Goal: Information Seeking & Learning: Check status

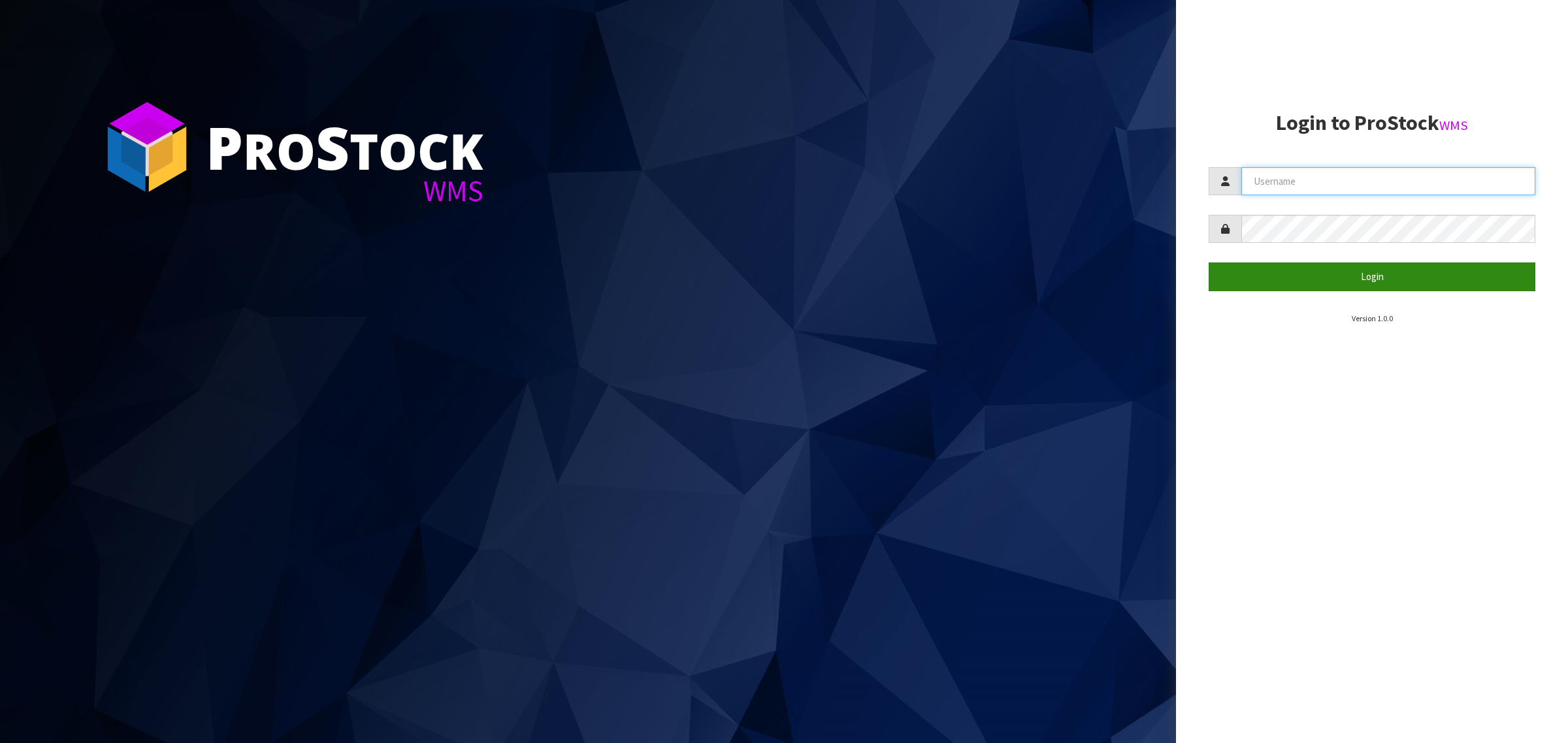
type input "[PERSON_NAME][EMAIL_ADDRESS][DOMAIN_NAME]"
click at [1328, 282] on button "Login" at bounding box center [1372, 276] width 326 height 28
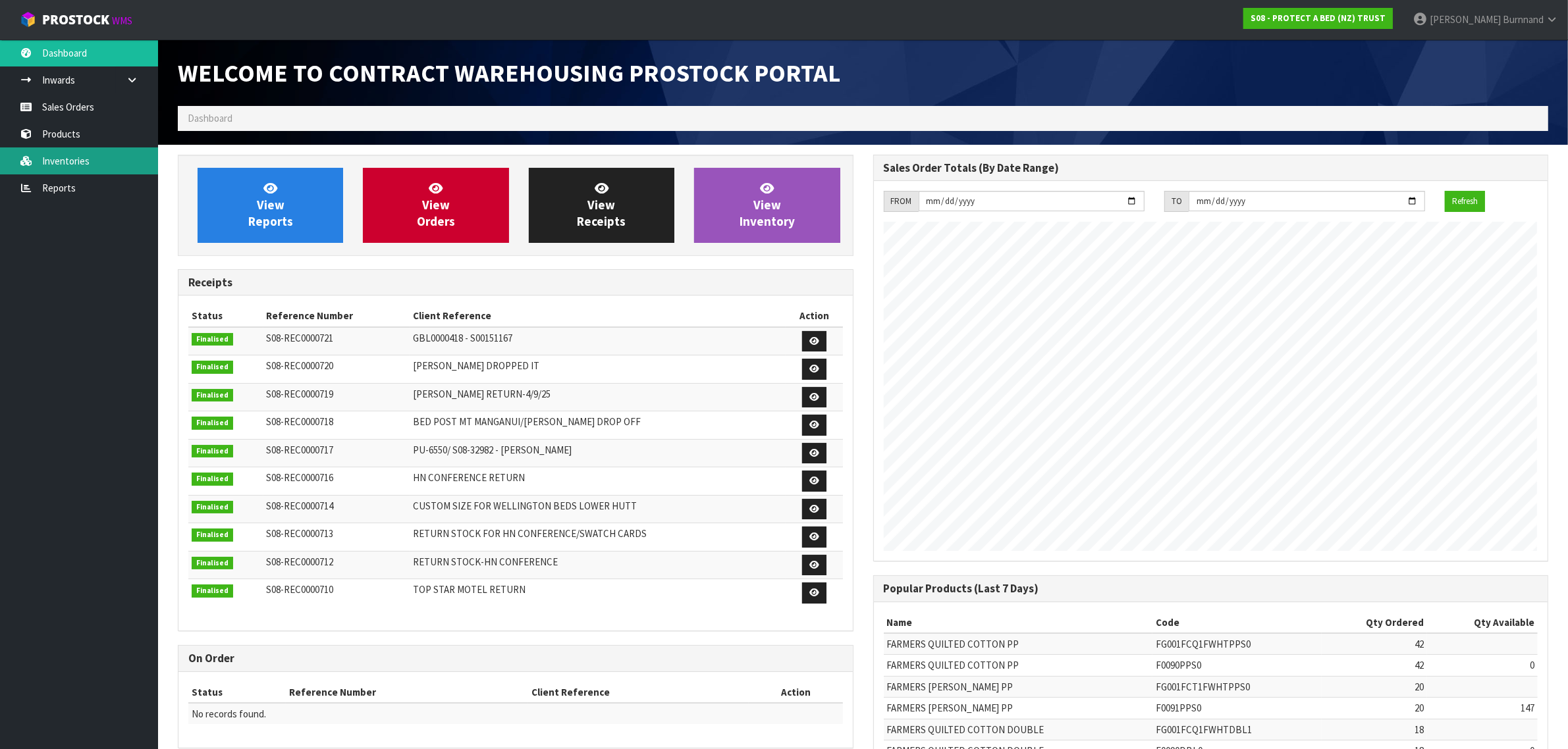
scroll to position [732, 694]
click at [58, 160] on link "Inventories" at bounding box center [79, 161] width 158 height 27
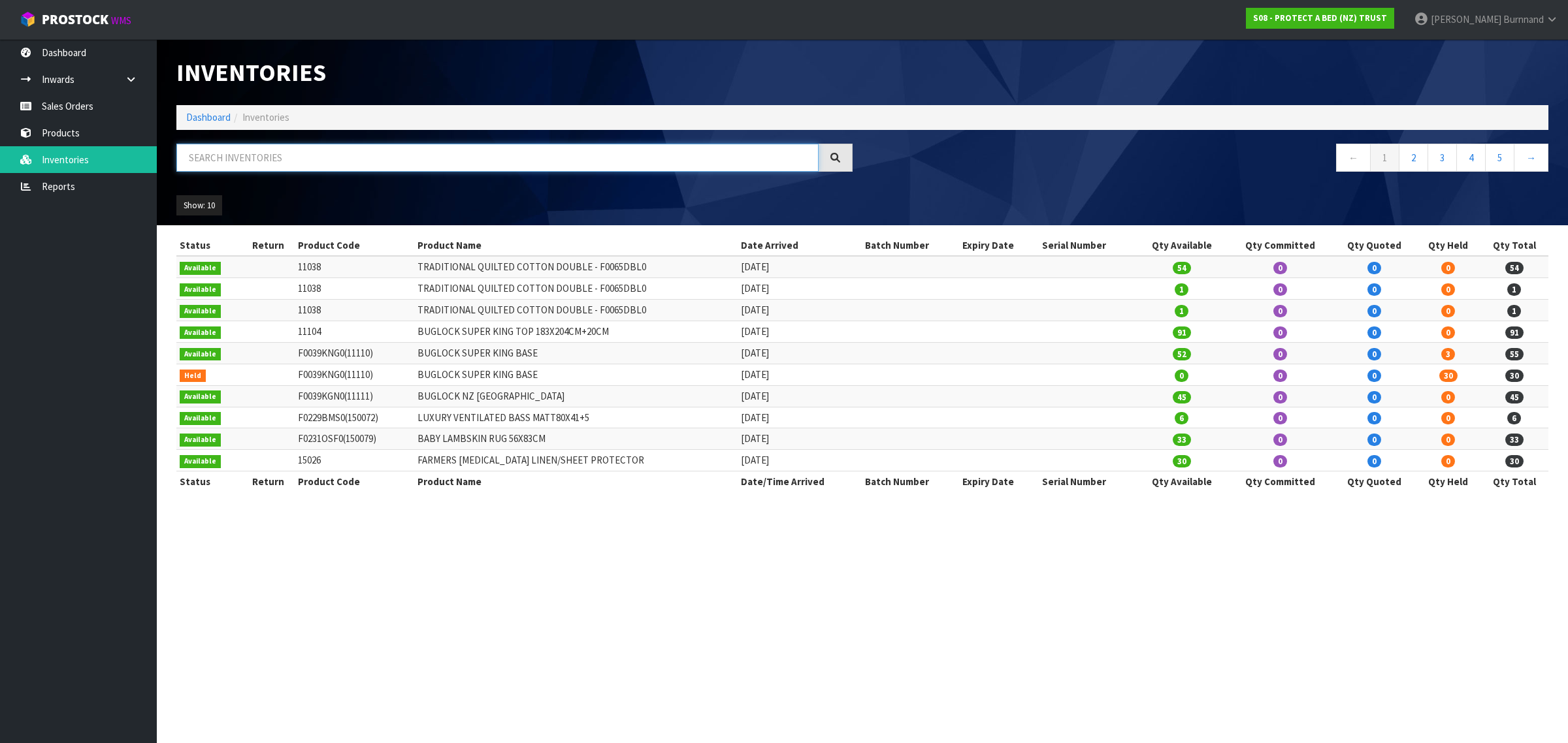
click at [196, 149] on input "text" at bounding box center [497, 157] width 642 height 28
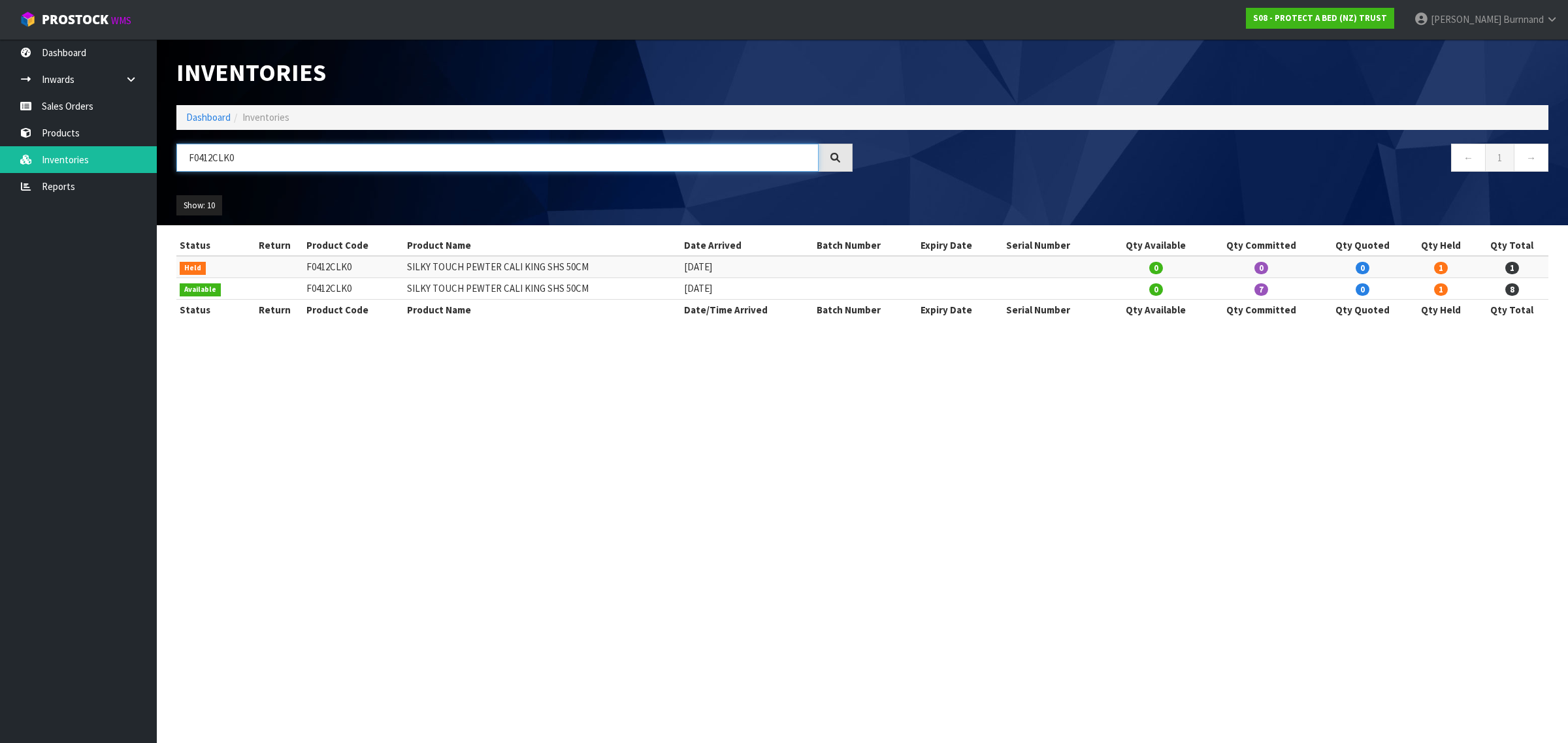
drag, startPoint x: 203, startPoint y: 158, endPoint x: 250, endPoint y: 158, distance: 47.0
click at [250, 158] on input "F0412CLK0" at bounding box center [497, 157] width 642 height 28
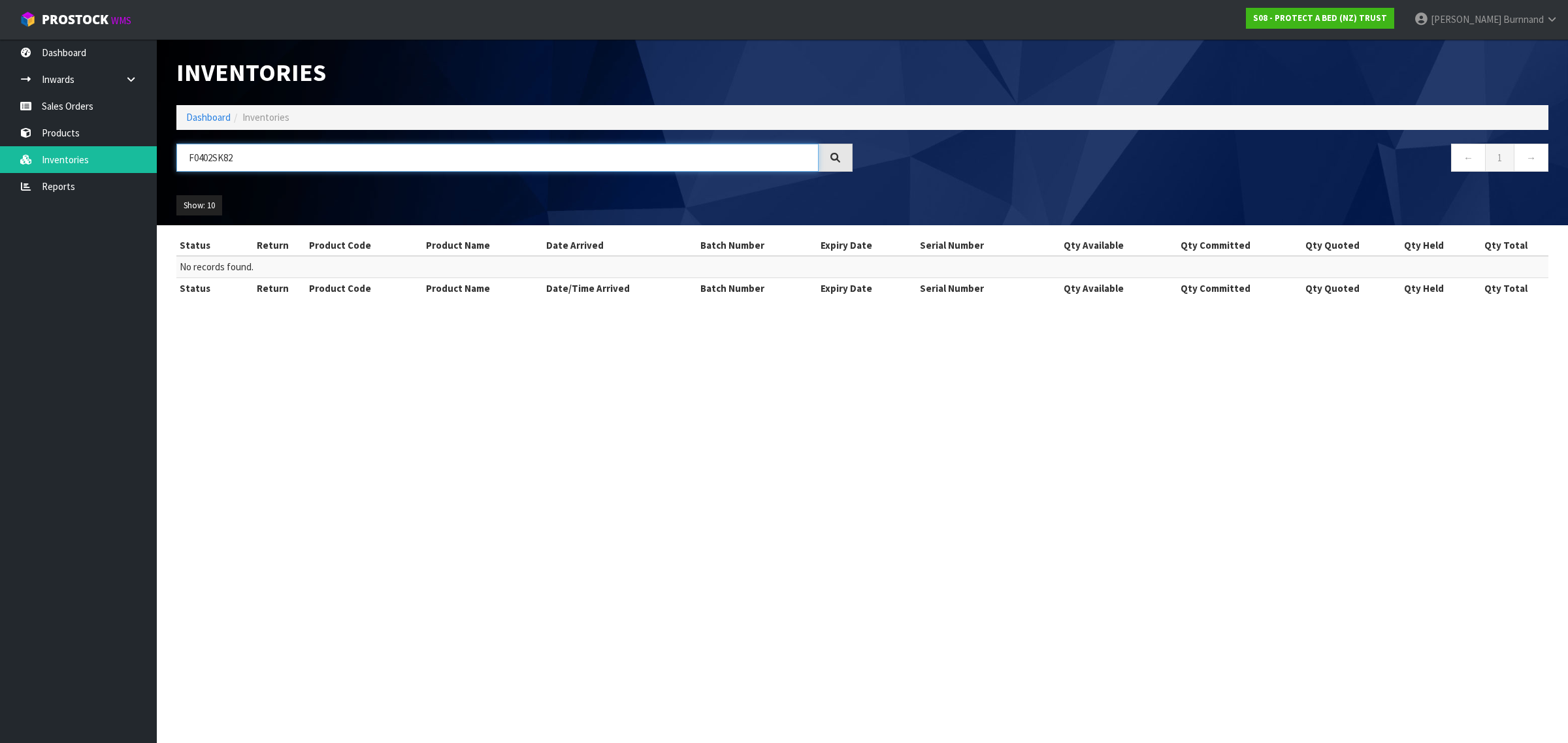
drag, startPoint x: 241, startPoint y: 161, endPoint x: 183, endPoint y: 158, distance: 58.1
click at [183, 158] on input "F0402SK82" at bounding box center [497, 157] width 642 height 28
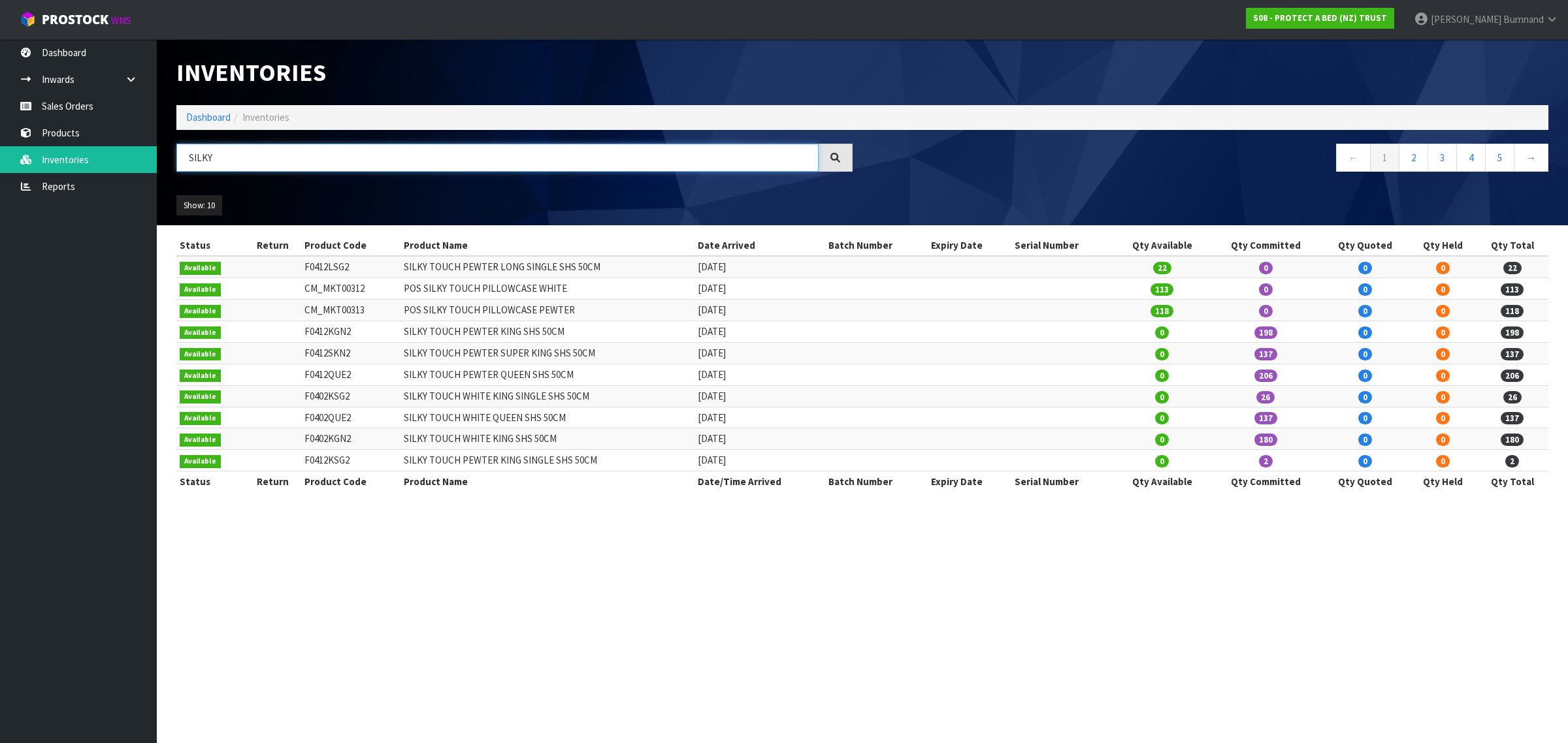
type input "SILKY"
click at [1407, 156] on link "2" at bounding box center [1413, 157] width 29 height 28
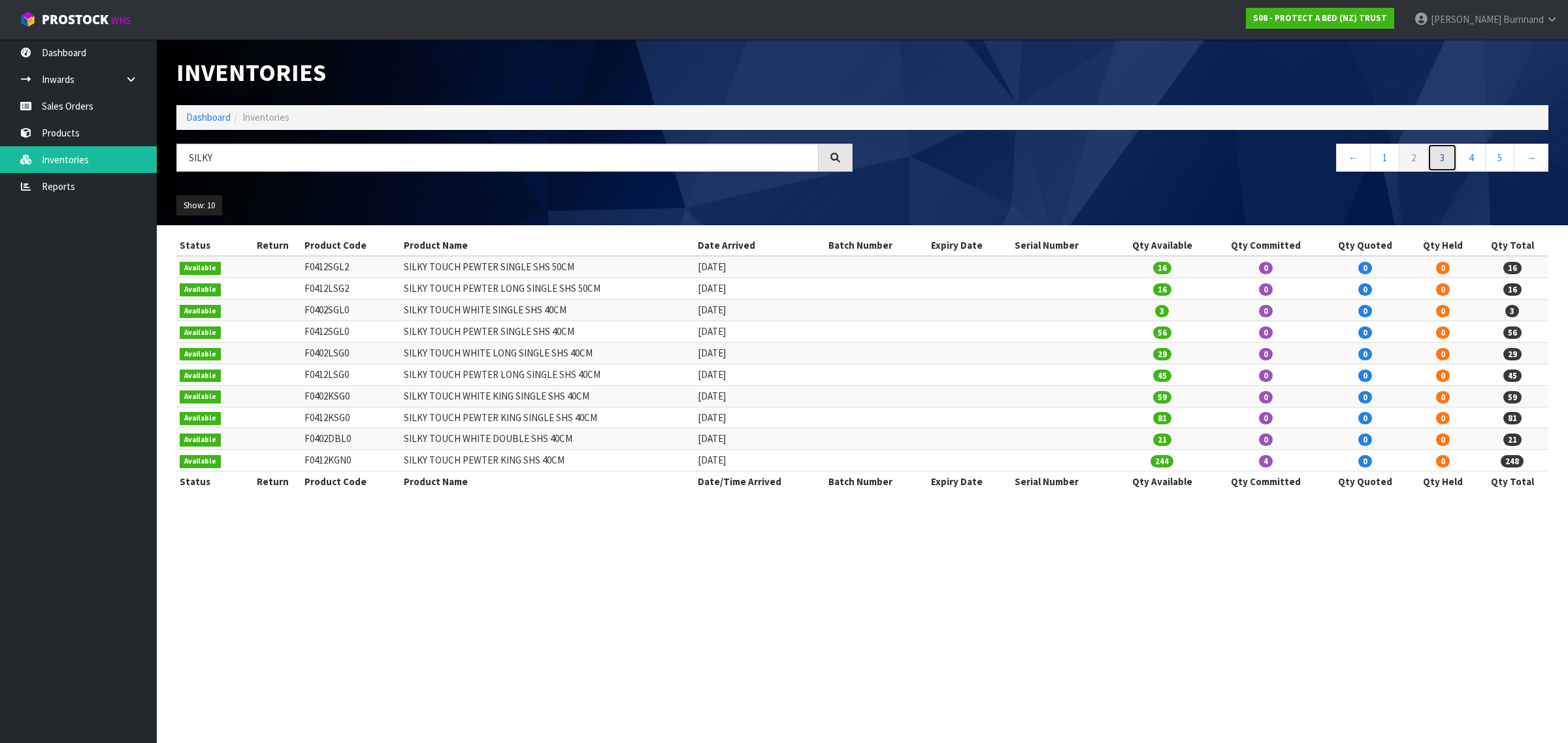
click at [1437, 158] on link "3" at bounding box center [1442, 157] width 29 height 28
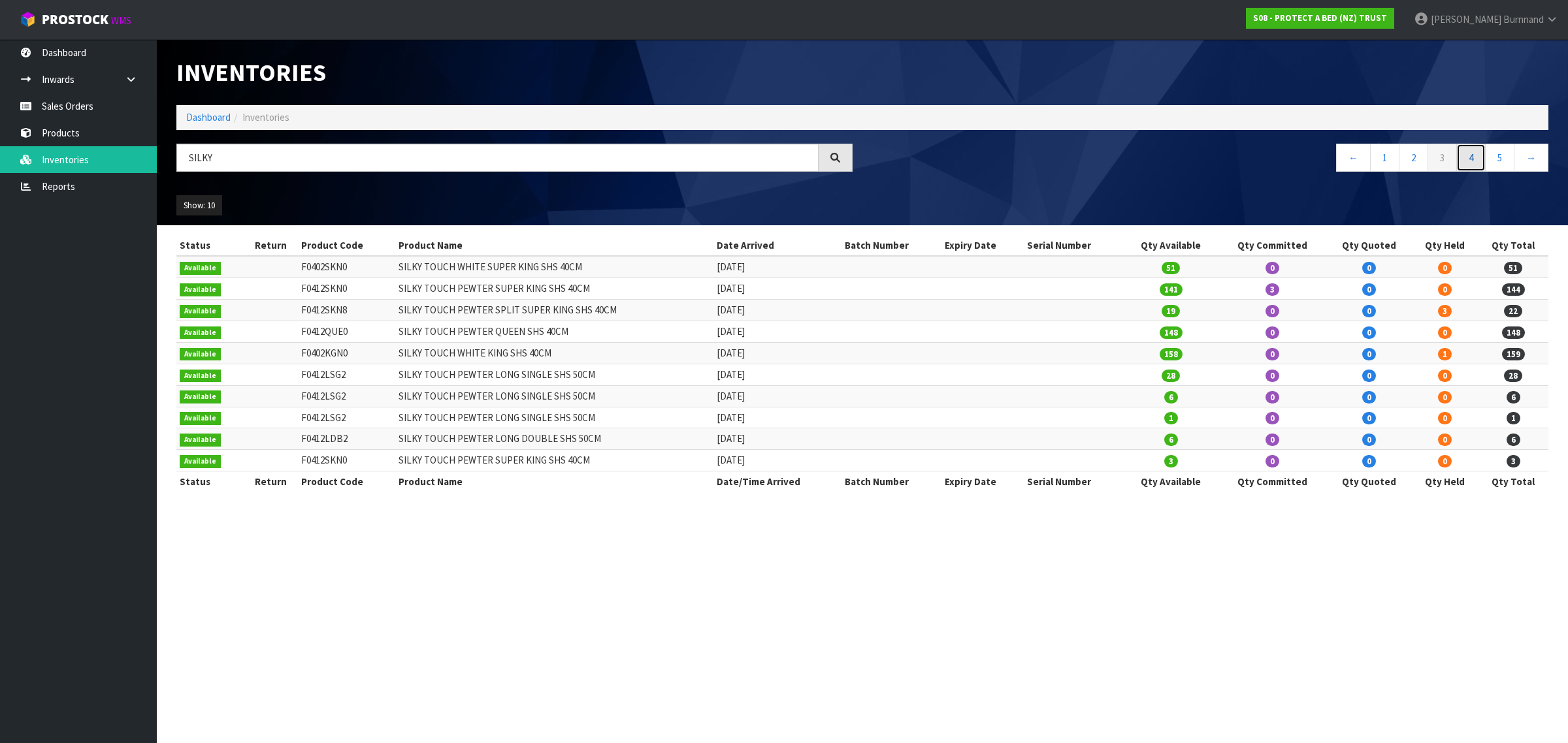
click at [1477, 158] on link "4" at bounding box center [1470, 157] width 29 height 28
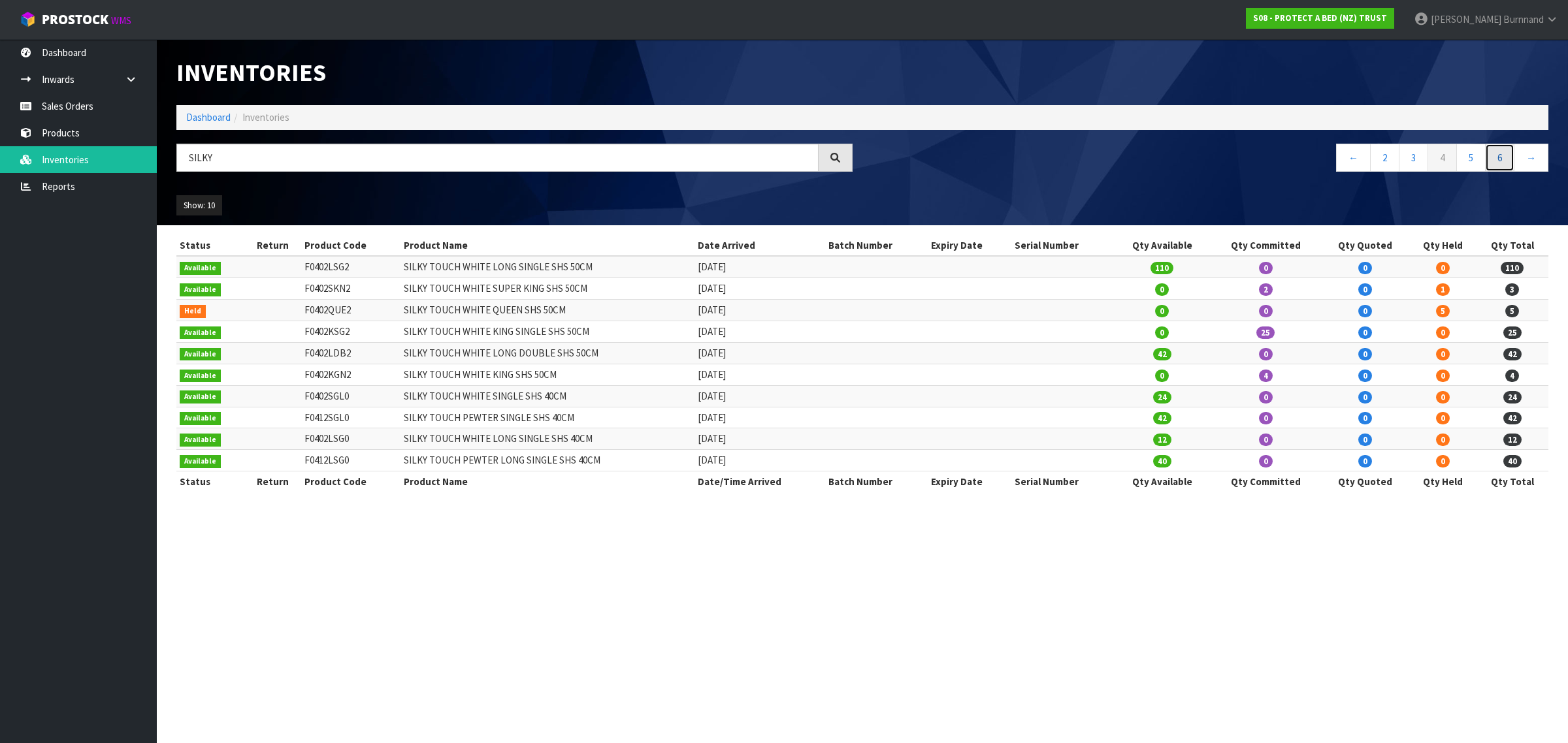
click at [1497, 158] on link "6" at bounding box center [1499, 157] width 29 height 28
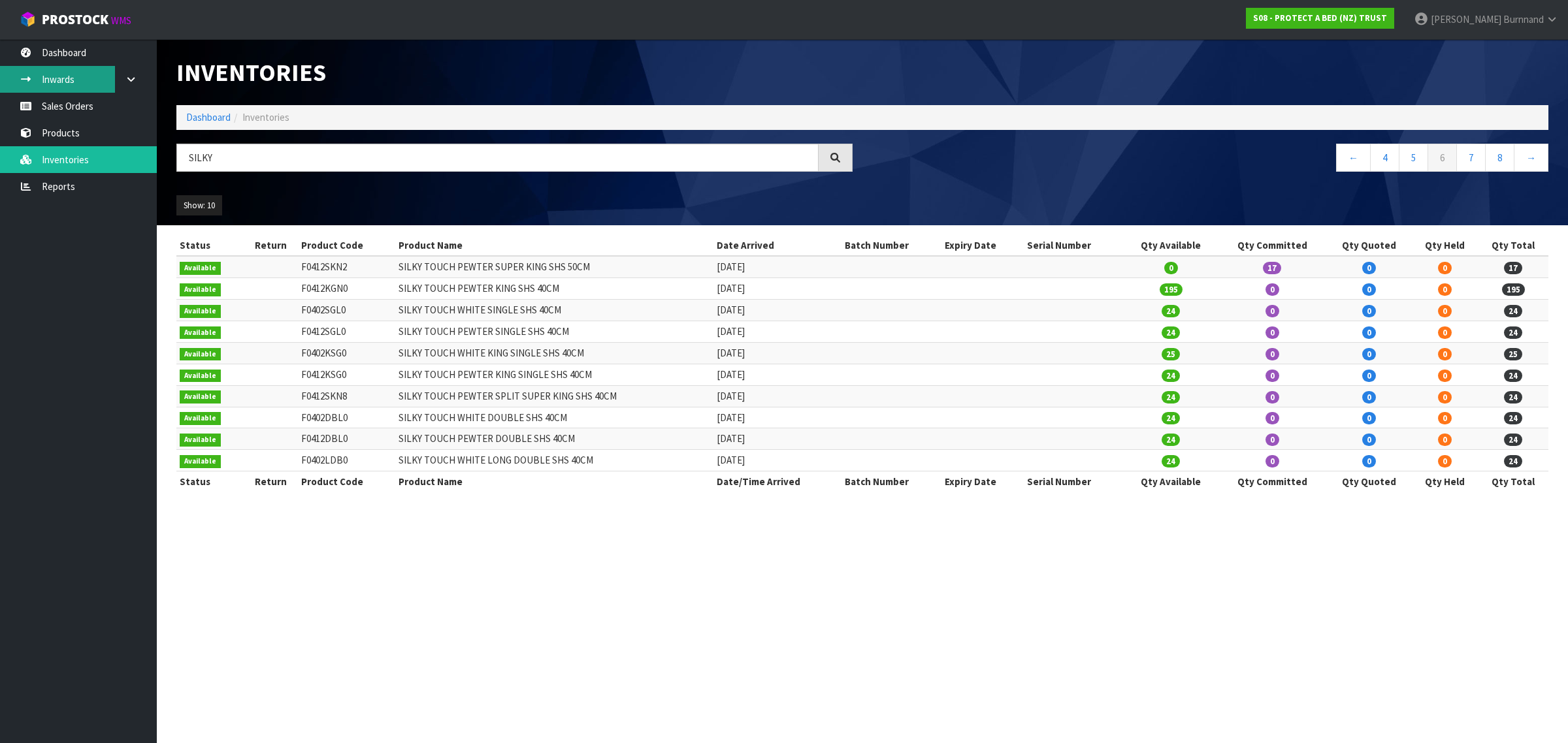
click at [38, 73] on link "Inwards" at bounding box center [79, 79] width 157 height 27
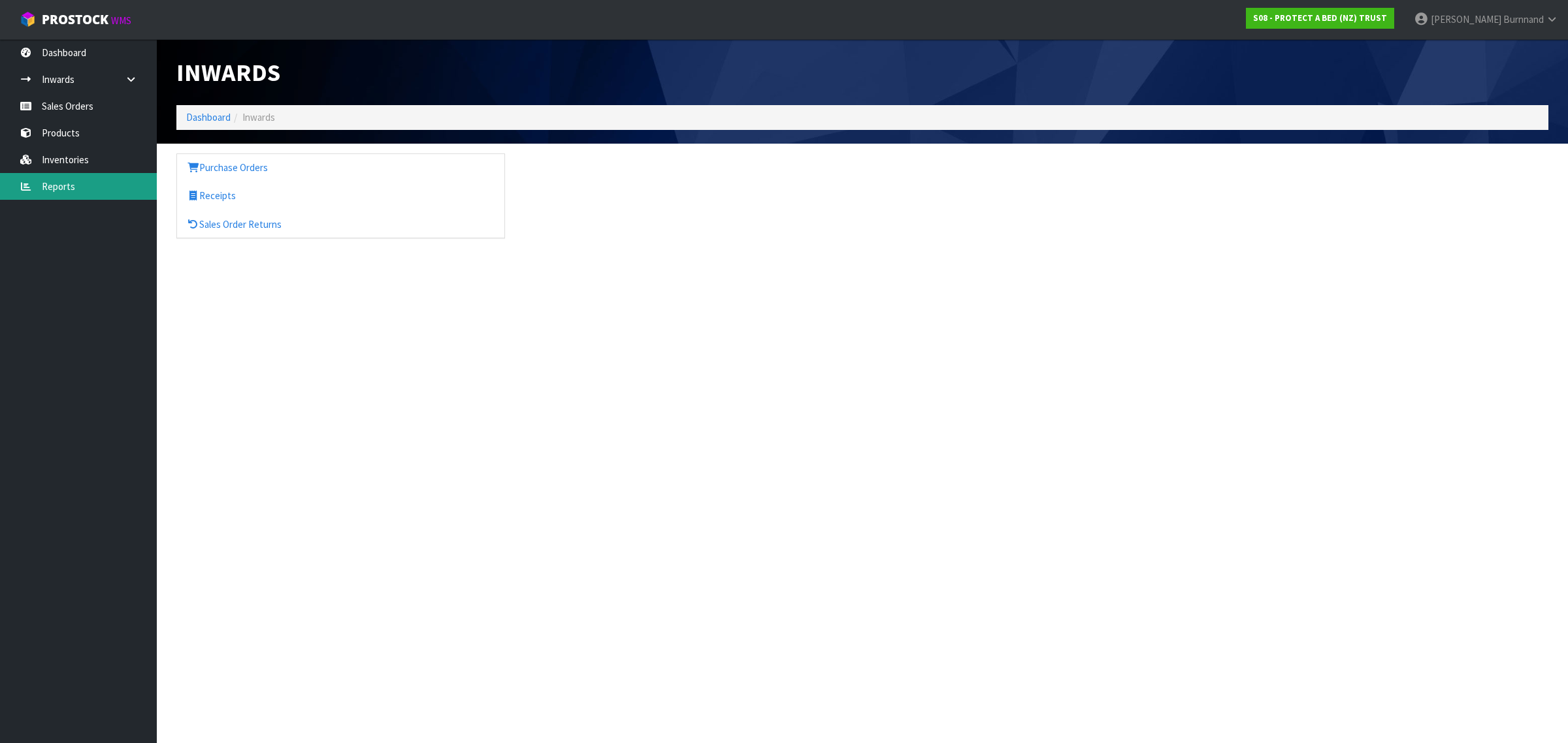
click at [60, 183] on link "Reports" at bounding box center [79, 186] width 157 height 27
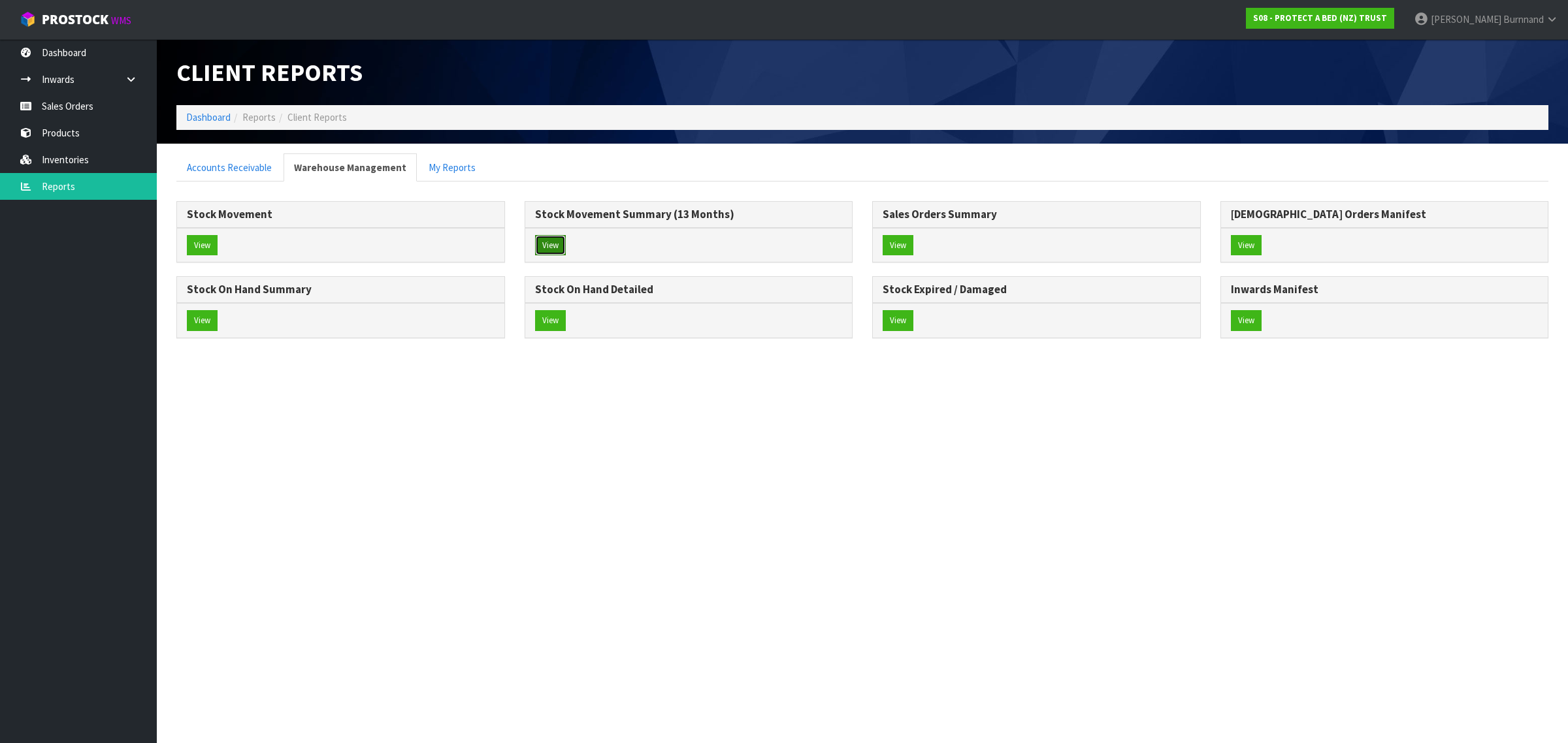
click at [558, 245] on button "View" at bounding box center [550, 245] width 31 height 21
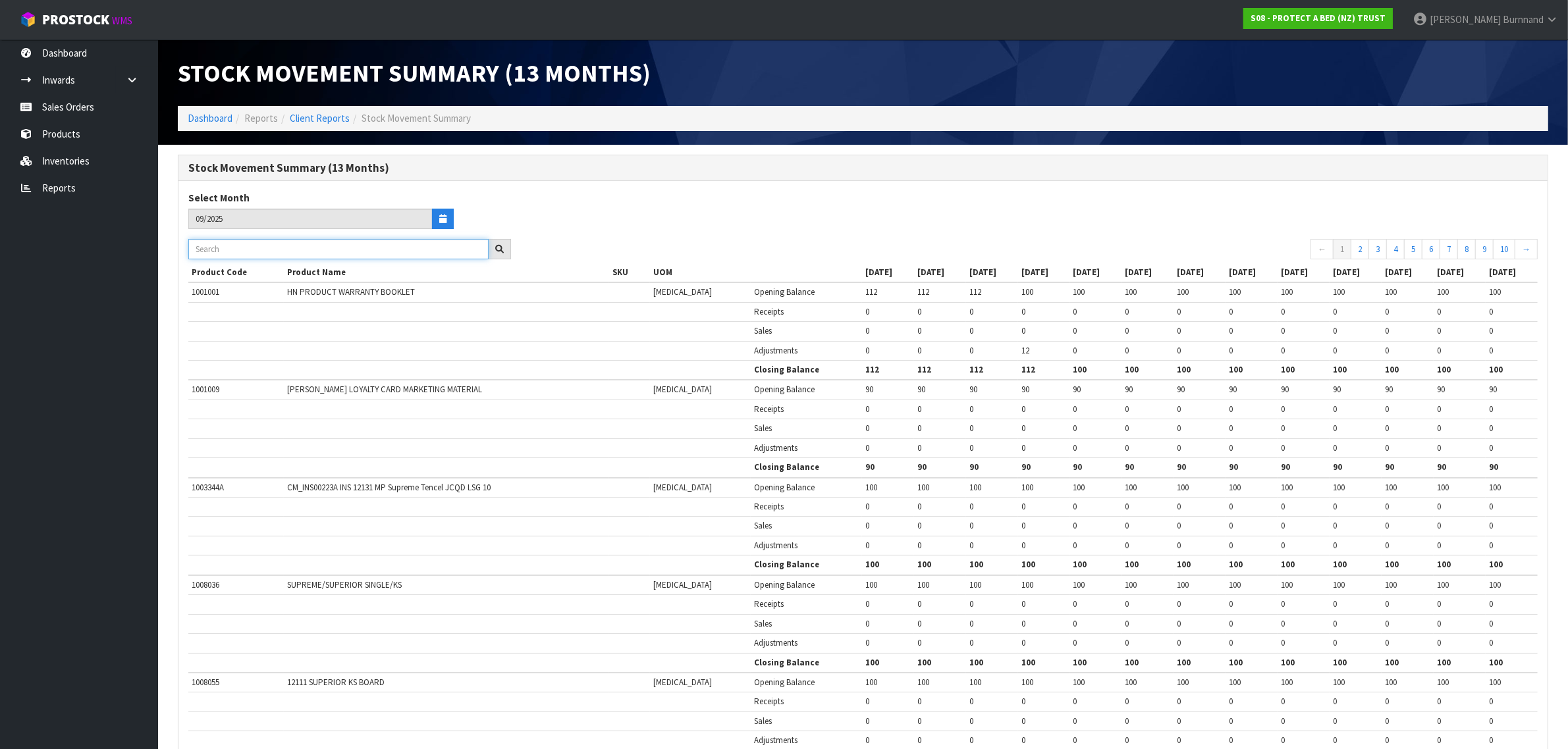
click at [234, 250] on input "text" at bounding box center [338, 249] width 300 height 20
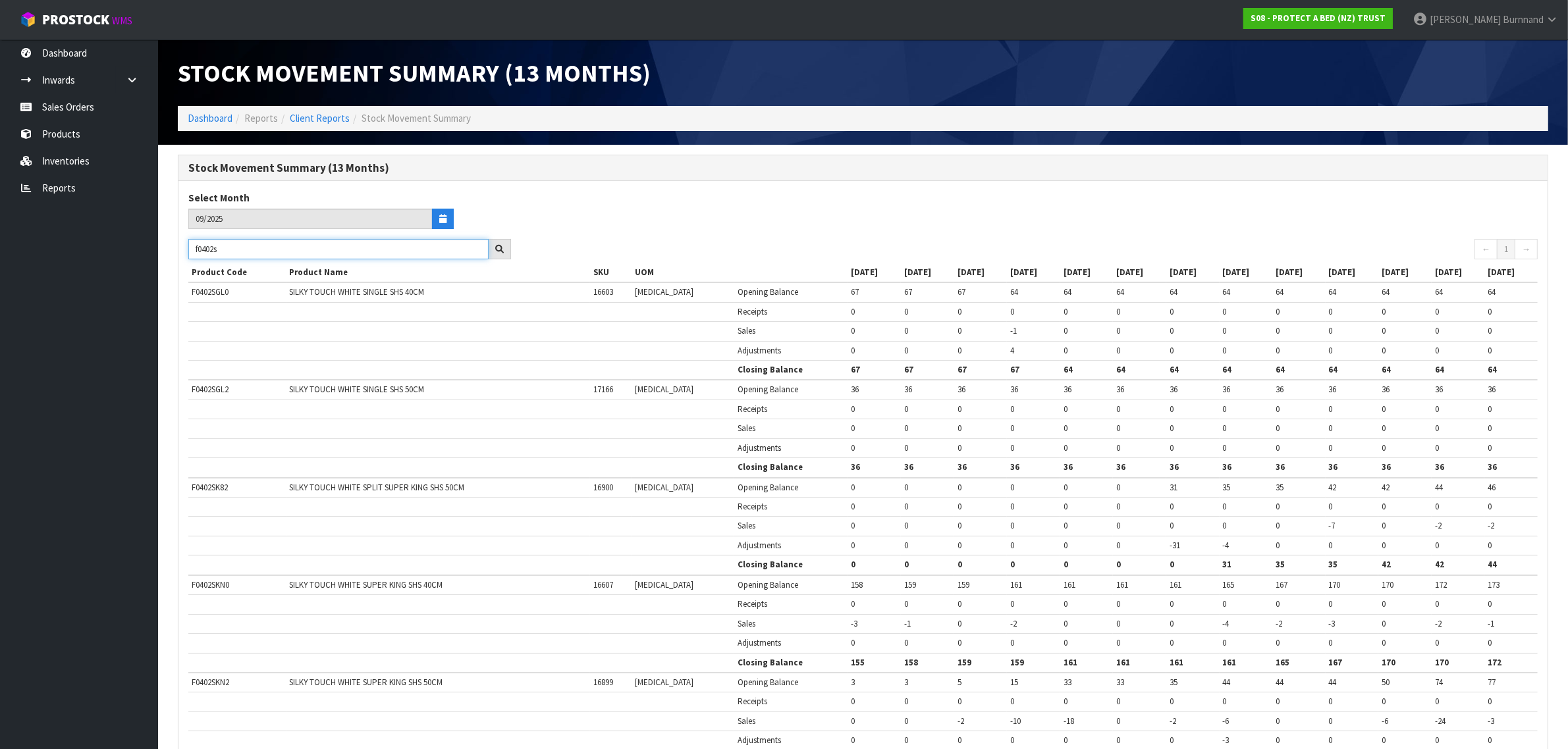
click at [212, 245] on input "f0402s" at bounding box center [338, 249] width 300 height 20
drag, startPoint x: 228, startPoint y: 244, endPoint x: 188, endPoint y: 248, distance: 40.2
click at [188, 248] on div "f0412s" at bounding box center [350, 249] width 343 height 21
type input "silky"
